Goal: Task Accomplishment & Management: Manage account settings

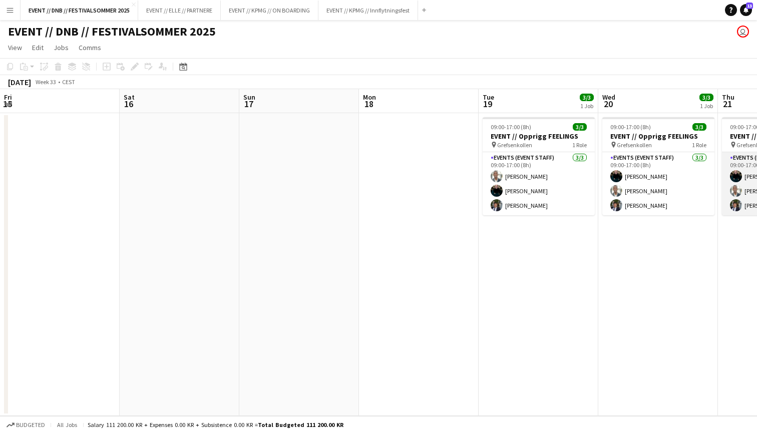
scroll to position [0, 259]
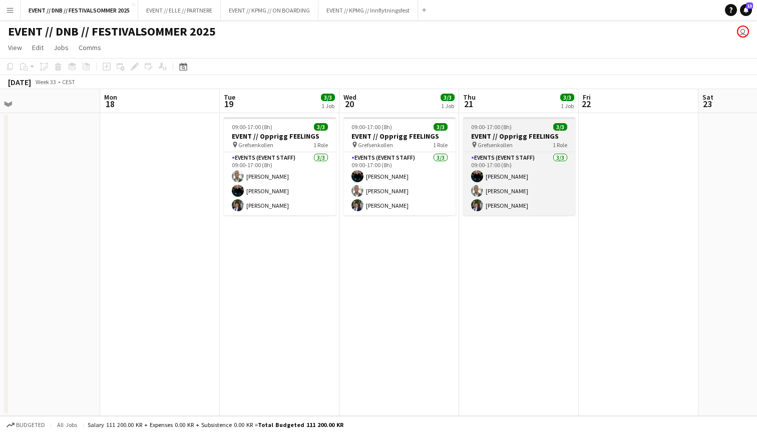
click at [493, 124] on span "09:00-17:00 (8h)" at bounding box center [491, 127] width 41 height 8
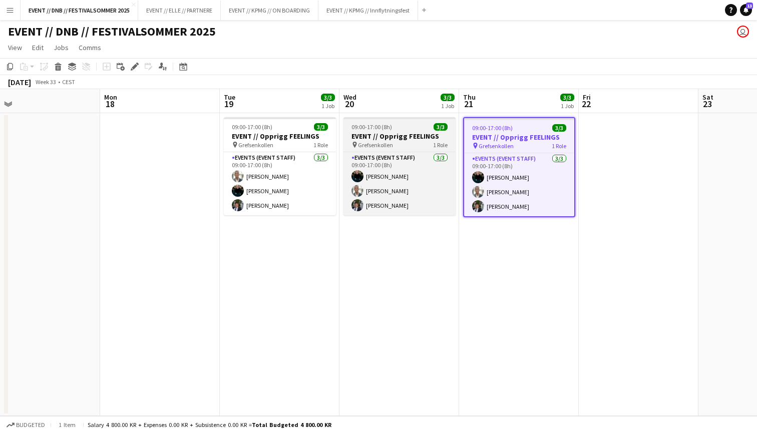
click at [376, 137] on h3 "EVENT // Opprigg FEELINGS" at bounding box center [399, 136] width 112 height 9
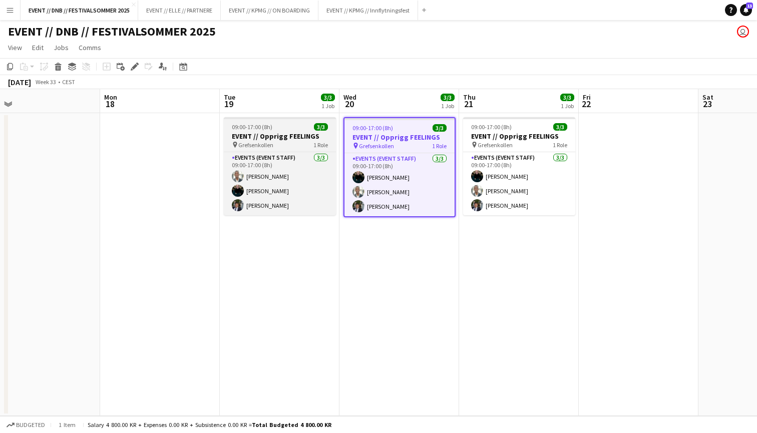
click at [313, 132] on h3 "EVENT // Opprigg FEELINGS" at bounding box center [280, 136] width 112 height 9
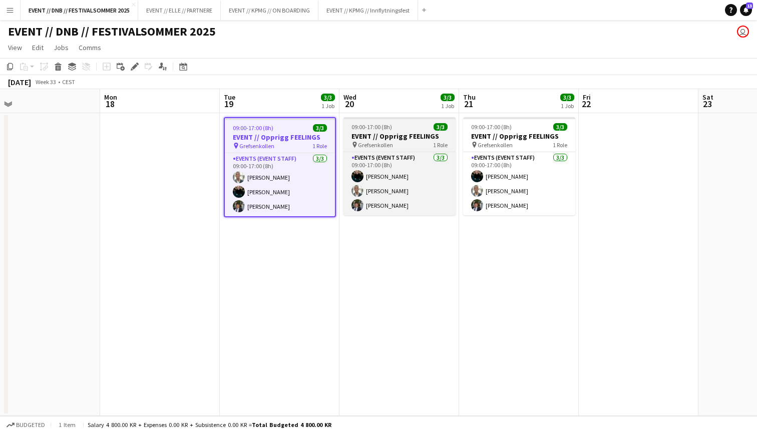
click at [399, 141] on div "pin Grefsenkollen 1 Role" at bounding box center [399, 145] width 112 height 8
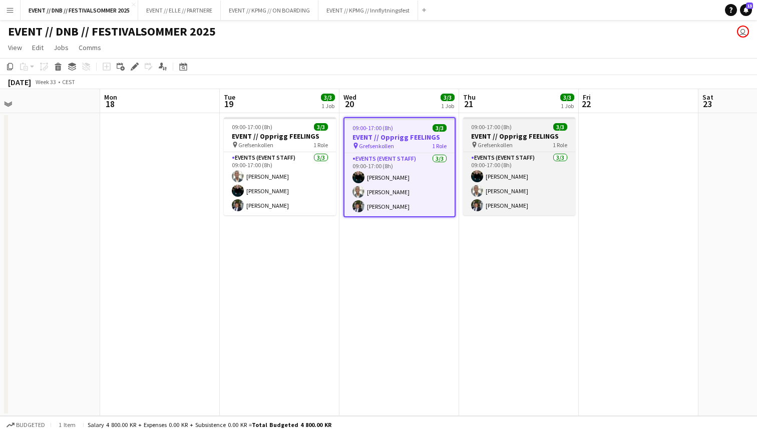
click at [523, 141] on div "pin Grefsenkollen 1 Role" at bounding box center [519, 145] width 112 height 8
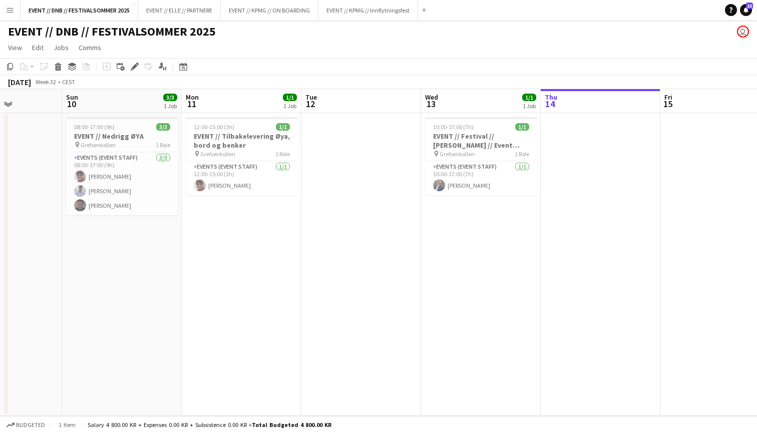
scroll to position [0, 296]
click at [275, 8] on button "EVENT // KPMG // ON BOARDING Close" at bounding box center [270, 11] width 98 height 20
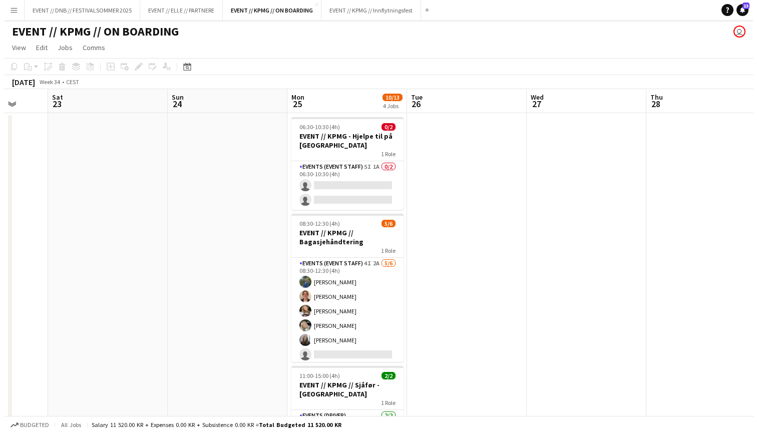
scroll to position [0, 441]
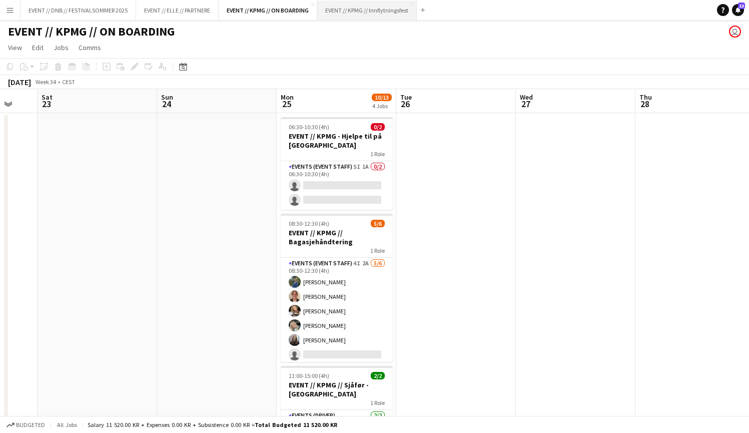
click at [393, 14] on button "EVENT // KPMG // Innflytningsfest Close" at bounding box center [367, 11] width 100 height 20
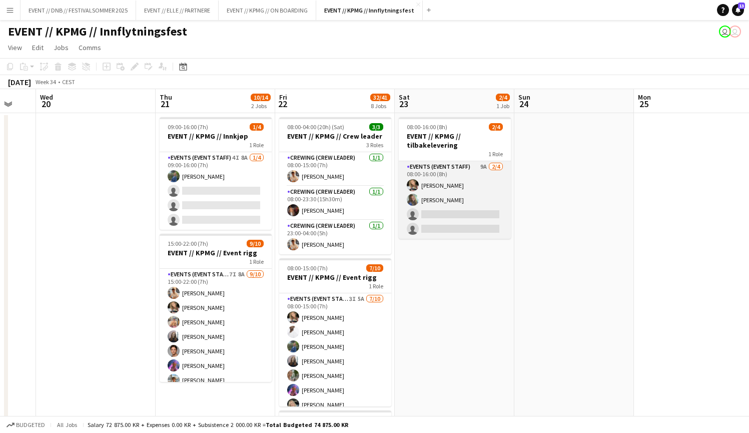
click at [431, 197] on app-card-role "Events (Event Staff) 9A [DATE] 08:00-16:00 (8h) [PERSON_NAME] [PERSON_NAME] sin…" at bounding box center [455, 200] width 112 height 78
